Goal: Feedback & Contribution: Leave review/rating

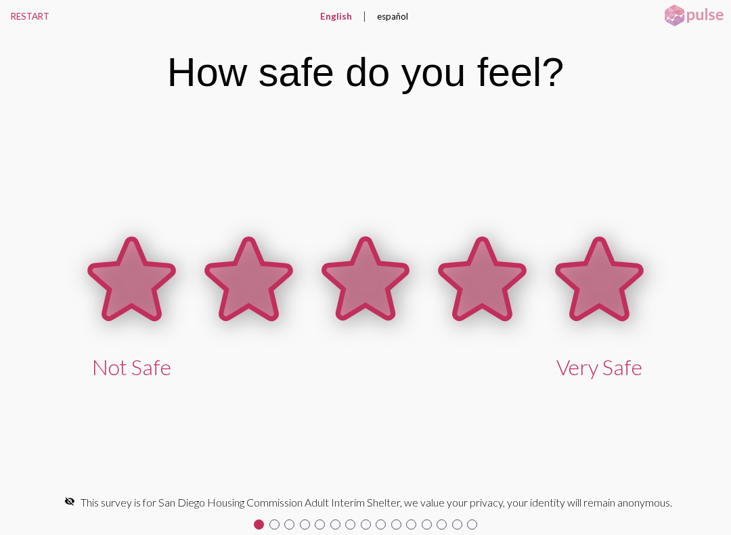
click at [604, 265] on icon at bounding box center [599, 279] width 83 height 80
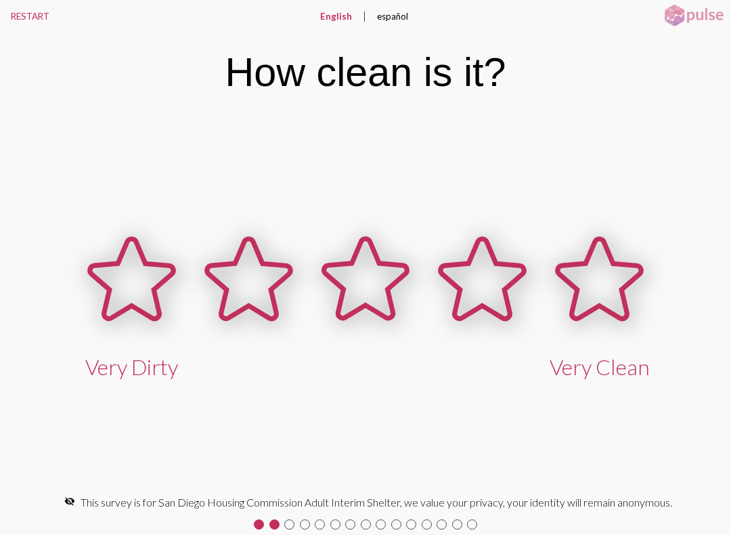
click at [607, 273] on icon at bounding box center [599, 279] width 83 height 80
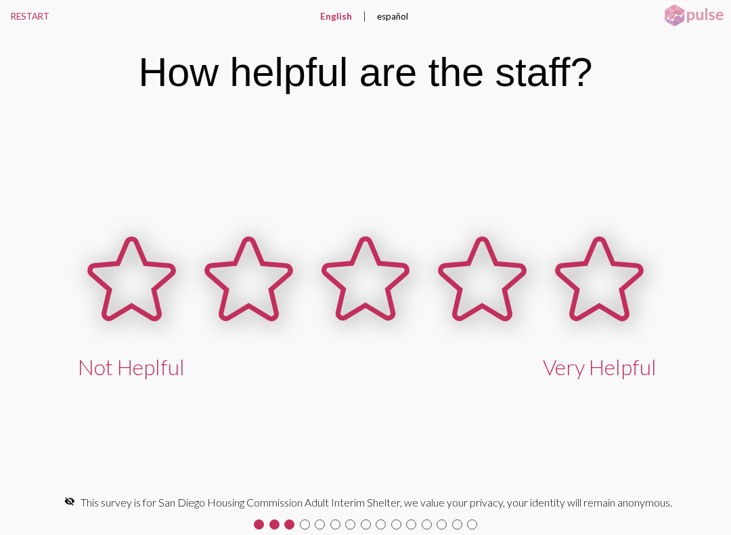
click at [605, 270] on icon at bounding box center [599, 279] width 83 height 80
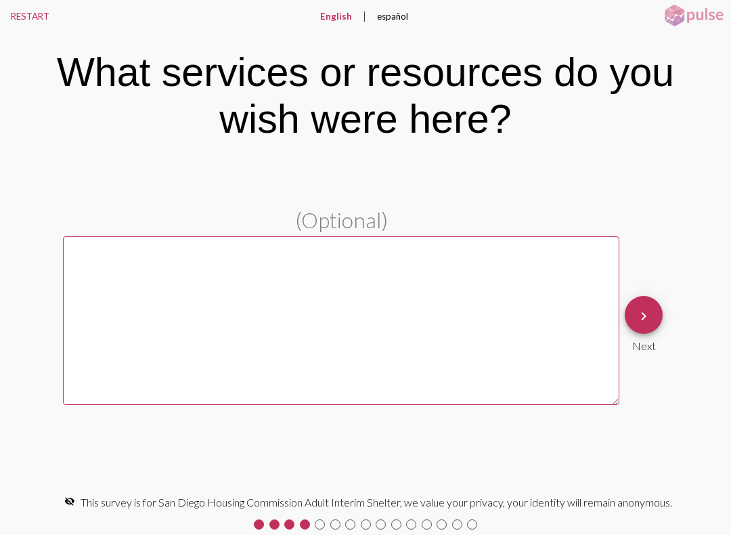
click at [160, 284] on textarea at bounding box center [341, 320] width 556 height 169
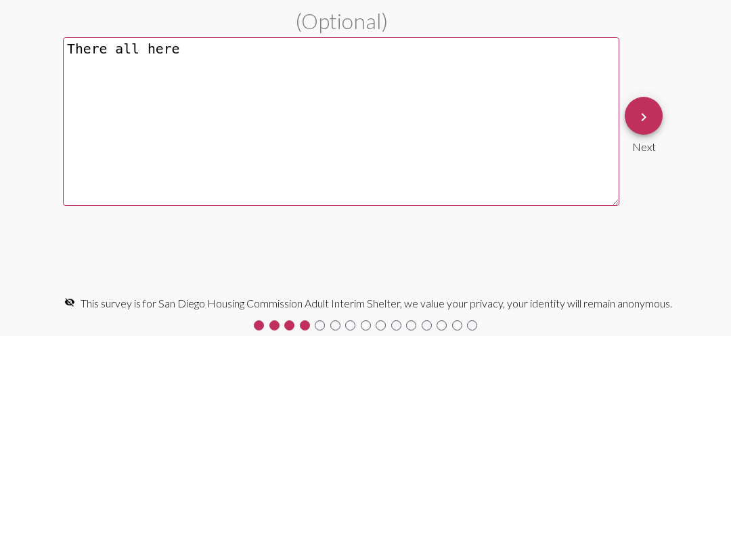
type textarea "There all here"
click at [652, 296] on button "keyboard_arrow_right" at bounding box center [644, 315] width 38 height 38
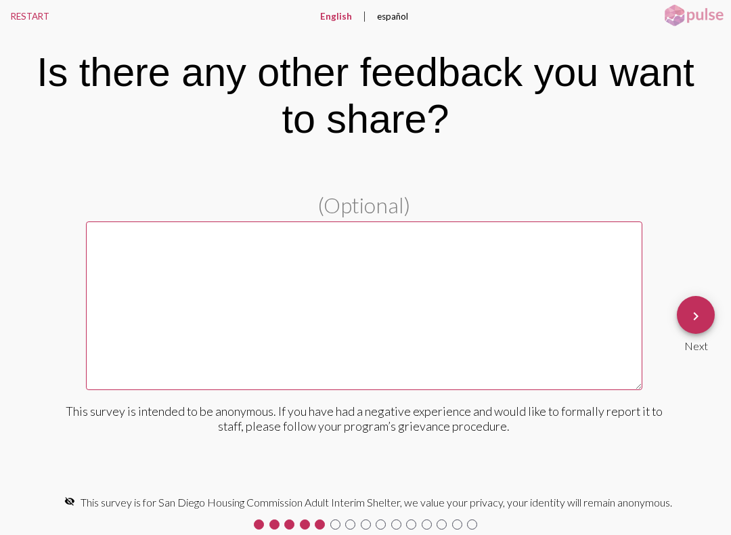
click at [145, 249] on textarea at bounding box center [364, 305] width 556 height 169
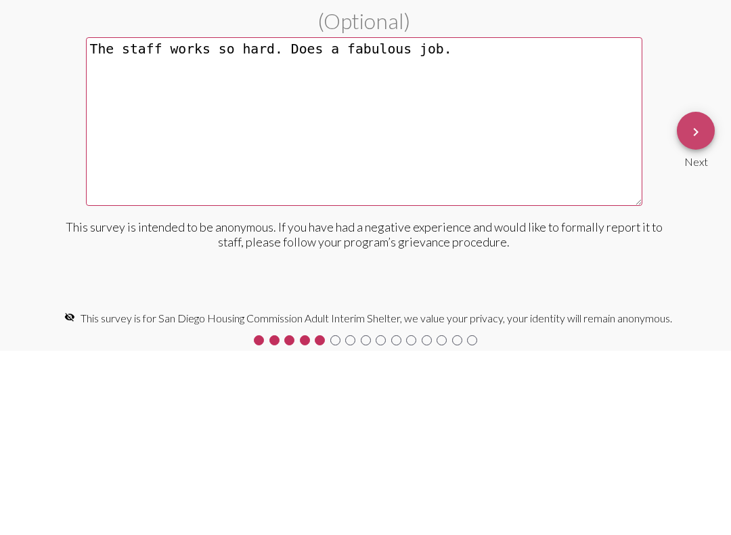
type textarea "The staff works so hard. Does a fabulous job."
click at [707, 296] on button "keyboard_arrow_right" at bounding box center [696, 315] width 38 height 38
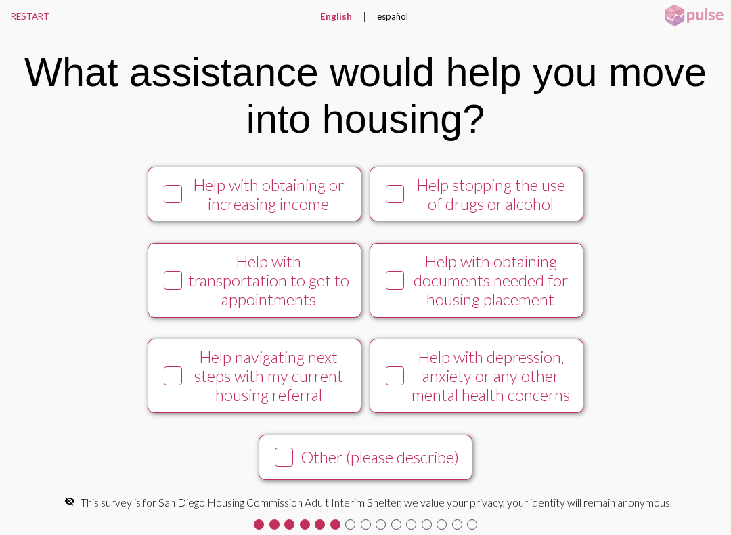
scroll to position [183, 0]
click at [165, 374] on icon at bounding box center [173, 375] width 16 height 17
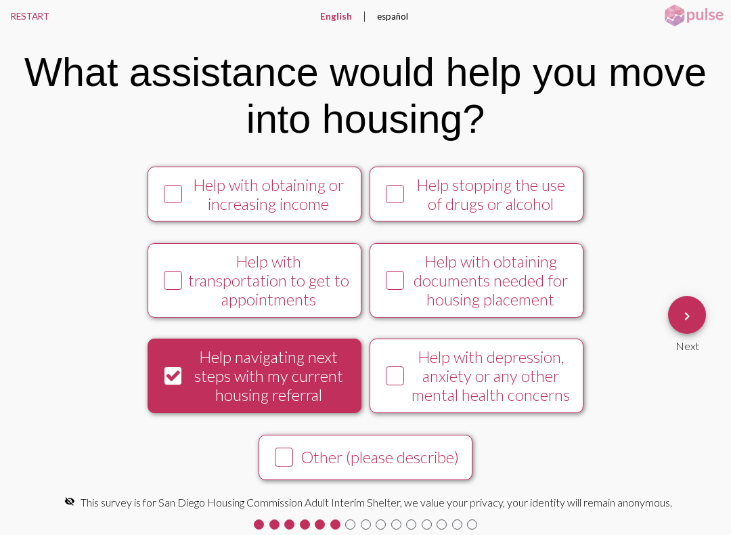
click at [694, 314] on mat-icon "keyboard_arrow_right" at bounding box center [687, 316] width 16 height 16
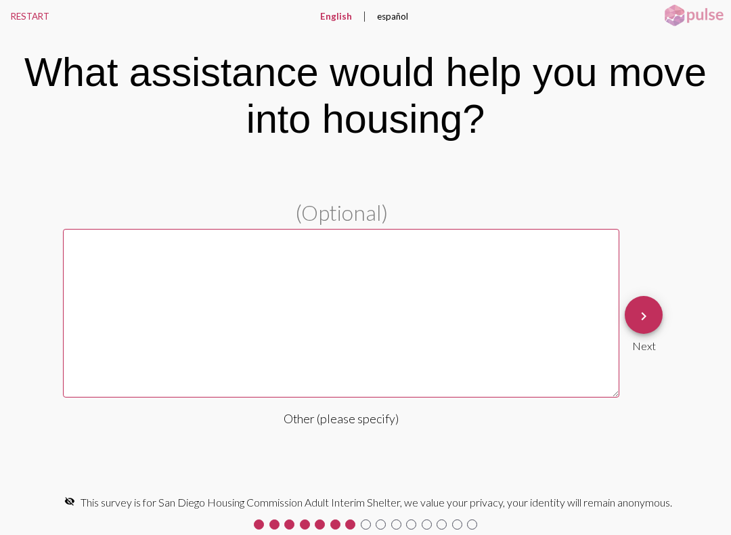
click at [125, 261] on textarea at bounding box center [341, 313] width 556 height 169
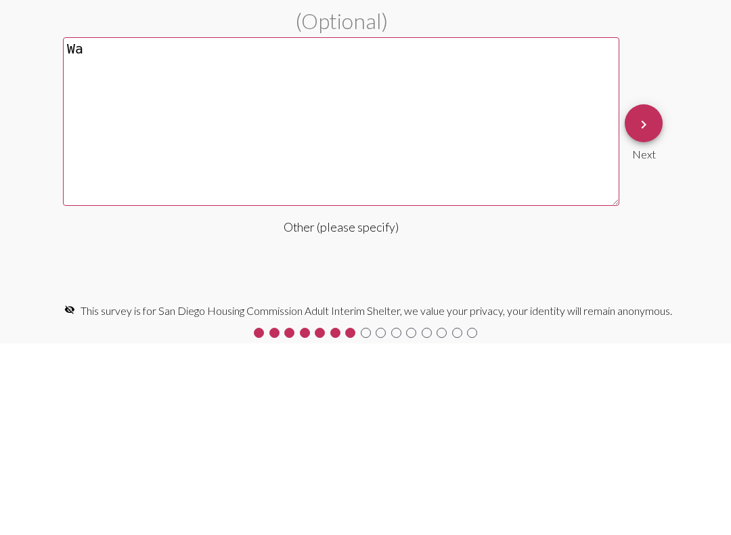
type textarea "W"
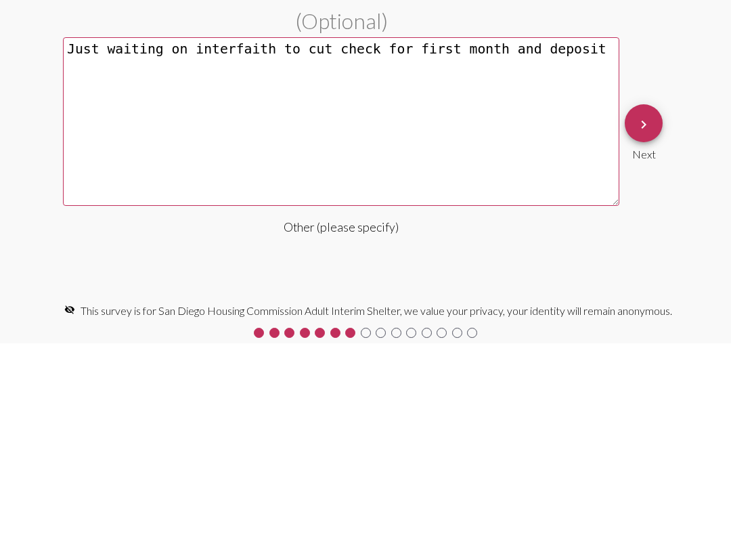
type textarea "Just waiting on interfaith to cut check for first month and deposit"
click at [650, 308] on mat-icon "keyboard_arrow_right" at bounding box center [643, 316] width 16 height 16
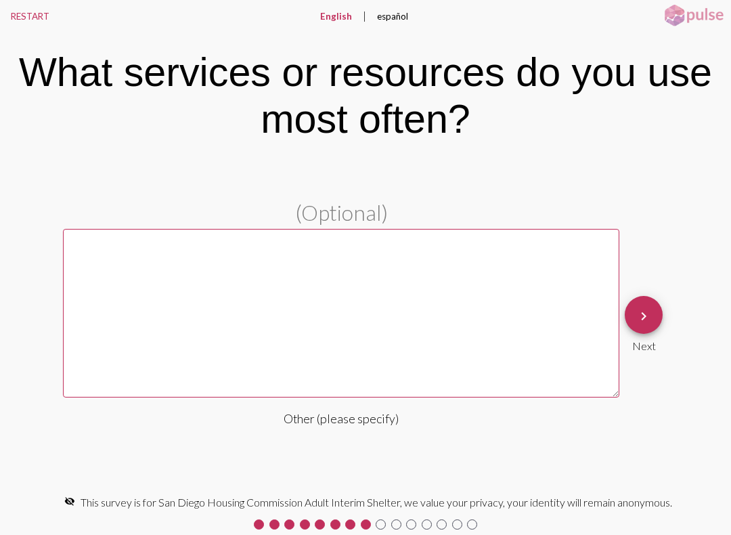
click at [133, 271] on textarea at bounding box center [341, 313] width 556 height 169
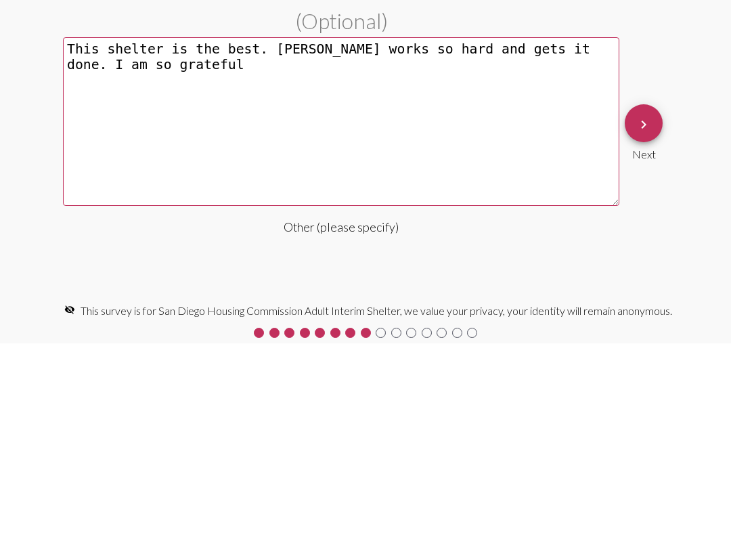
type textarea "This shelter is the best. [PERSON_NAME] works so hard and gets it done. I am so…"
click at [654, 296] on button "keyboard_arrow_right" at bounding box center [644, 315] width 38 height 38
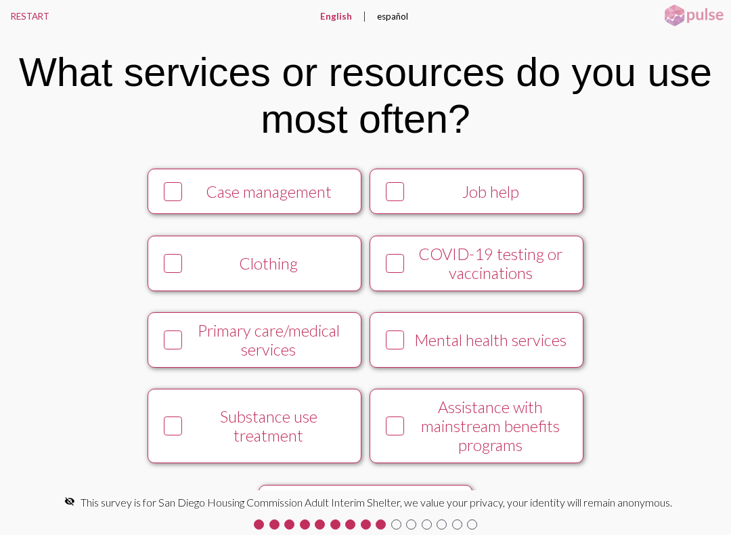
click at [165, 200] on icon at bounding box center [173, 191] width 16 height 17
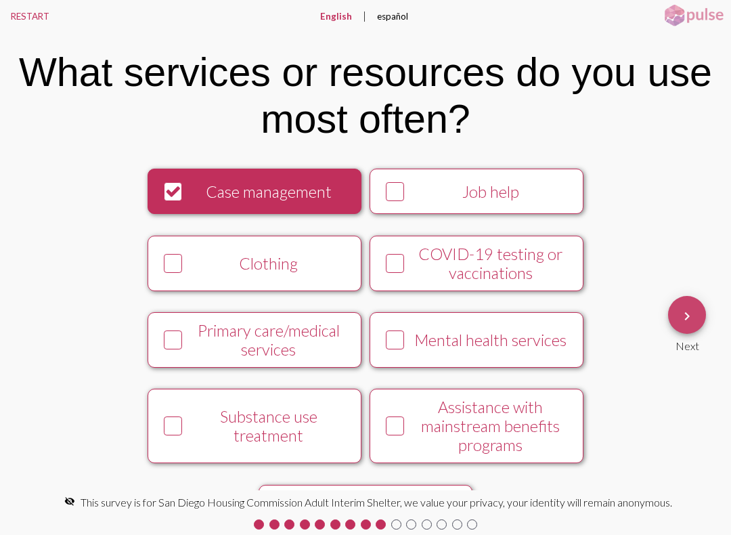
click at [697, 305] on button "keyboard_arrow_right" at bounding box center [687, 315] width 38 height 38
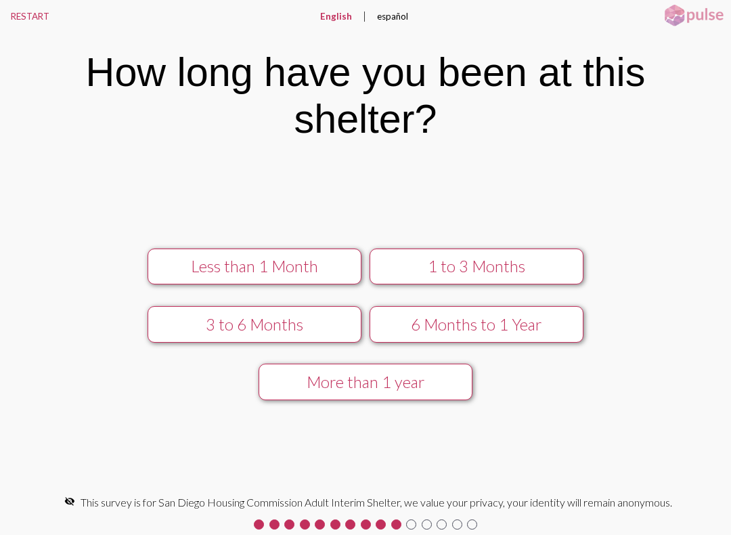
click at [531, 257] on div "1 to 3 Months" at bounding box center [476, 265] width 191 height 19
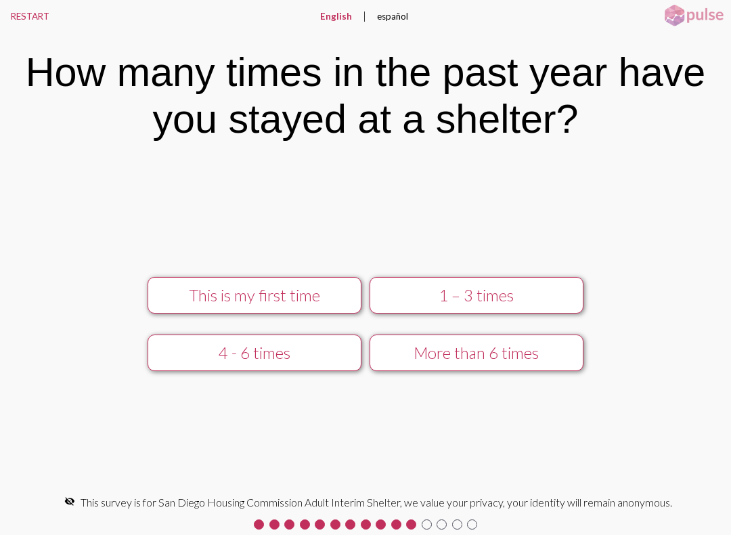
click at [282, 287] on div "This is my first time" at bounding box center [254, 295] width 191 height 19
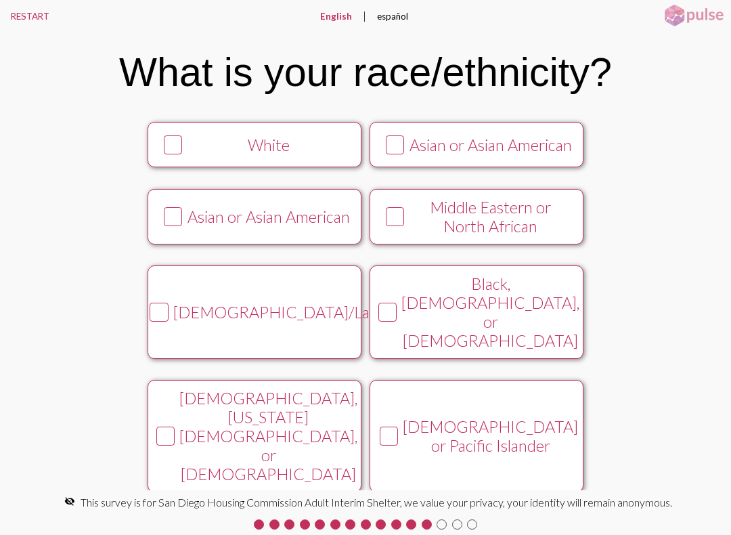
click at [165, 154] on icon at bounding box center [173, 145] width 16 height 17
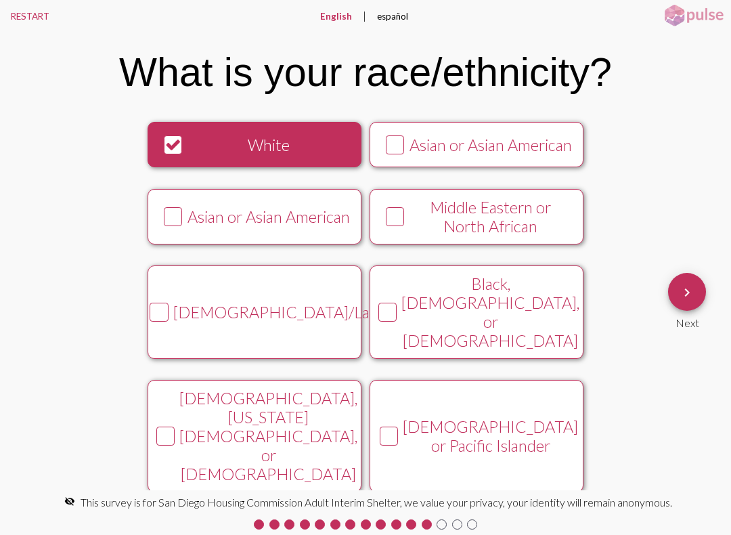
click at [695, 284] on span "keyboard_arrow_right" at bounding box center [687, 292] width 16 height 39
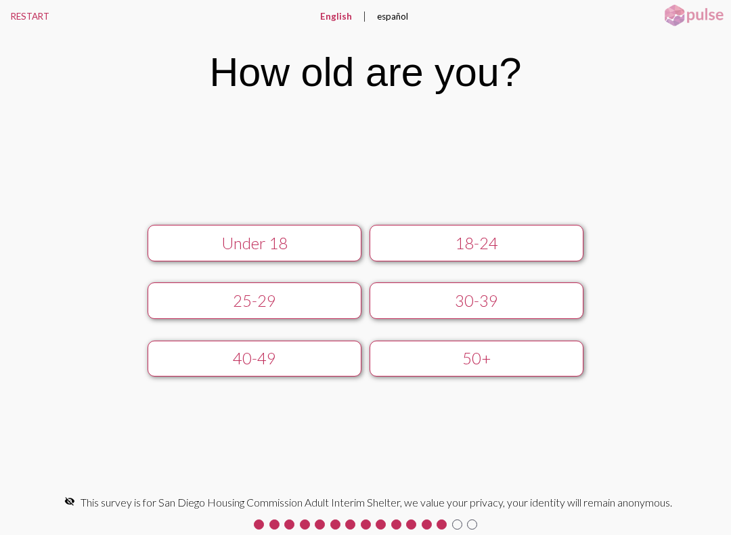
click at [523, 353] on div "50+" at bounding box center [476, 358] width 191 height 19
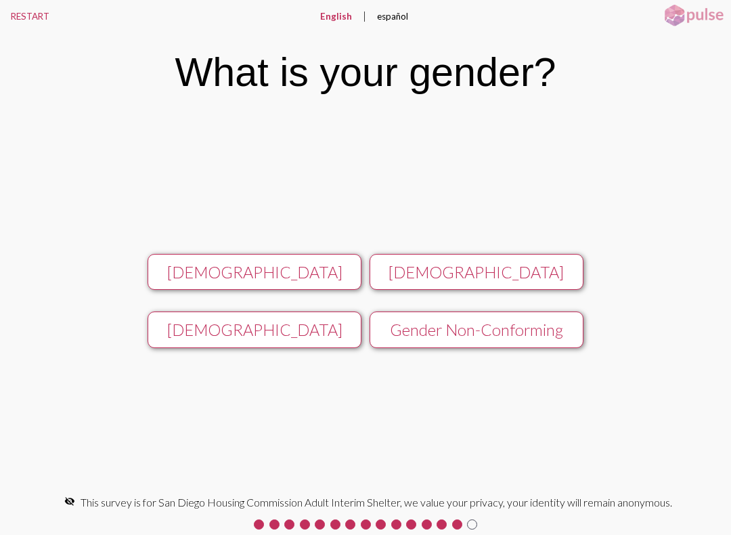
click at [263, 263] on div "[DEMOGRAPHIC_DATA]" at bounding box center [254, 272] width 191 height 19
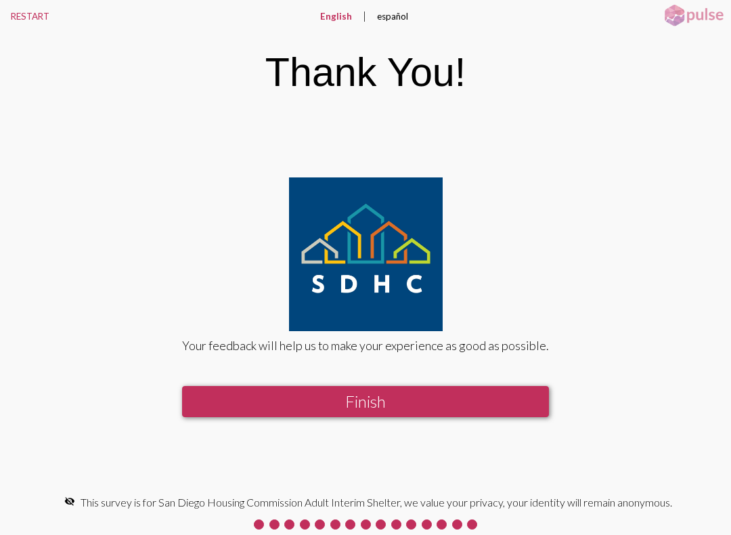
click at [405, 397] on button "Finish" at bounding box center [365, 401] width 367 height 31
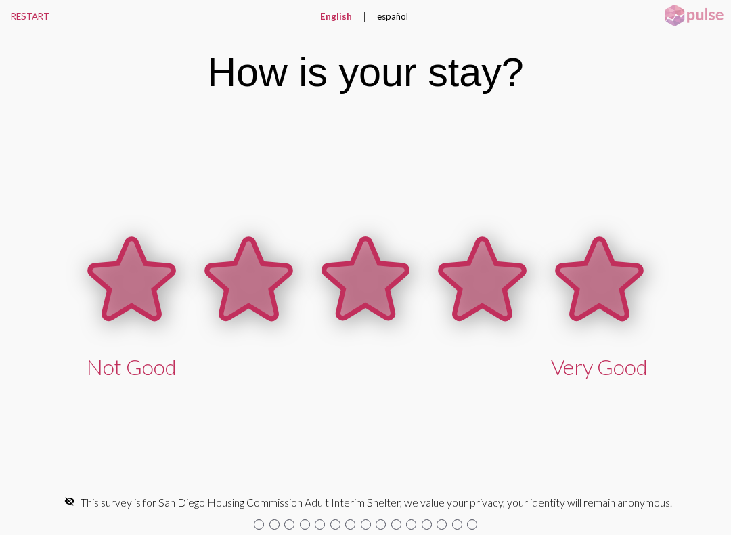
click at [606, 268] on icon at bounding box center [599, 279] width 83 height 80
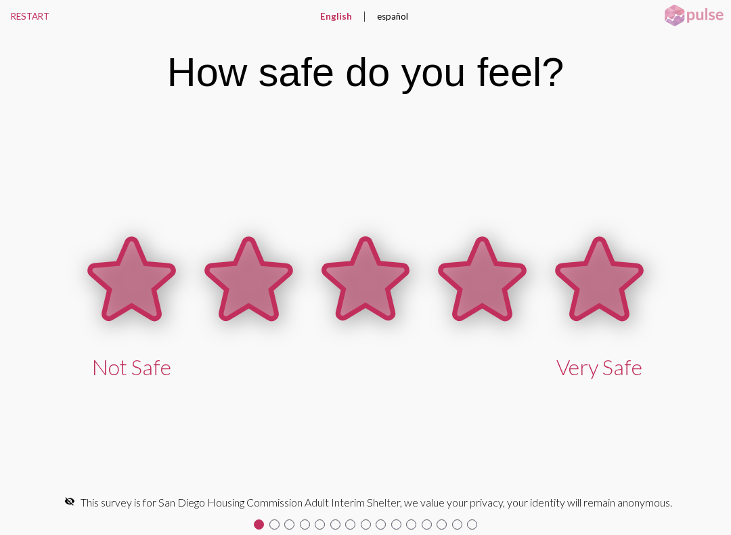
click at [600, 273] on icon at bounding box center [599, 279] width 83 height 80
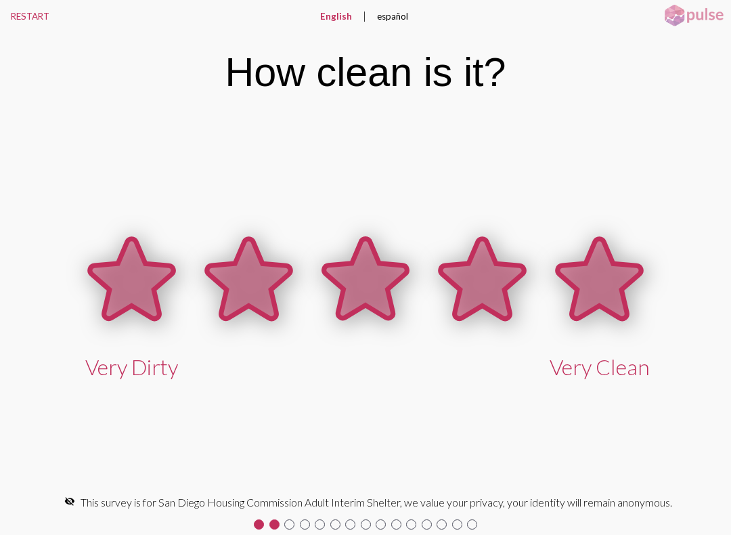
click at [600, 280] on icon at bounding box center [599, 279] width 83 height 80
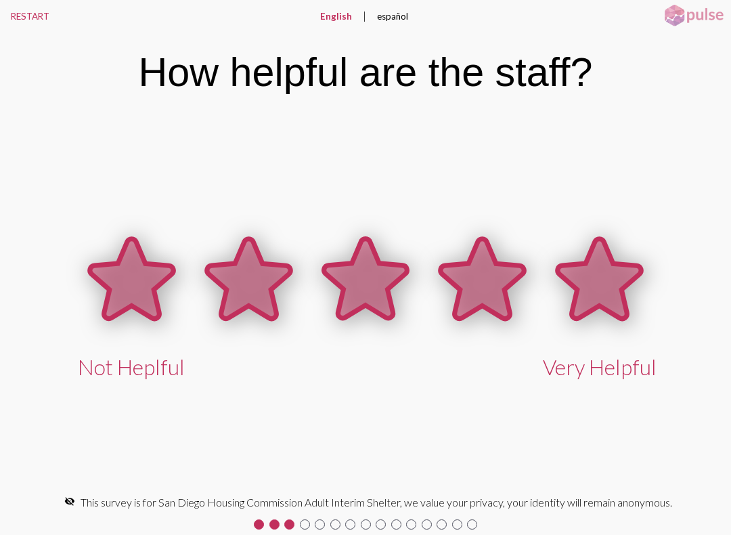
click at [600, 269] on icon at bounding box center [599, 279] width 83 height 80
